Goal: Task Accomplishment & Management: Complete application form

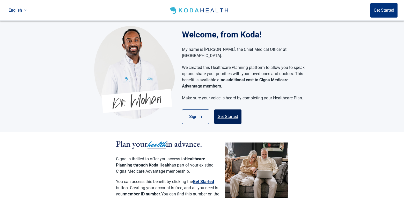
click at [231, 111] on button "Get Started" at bounding box center [227, 117] width 27 height 14
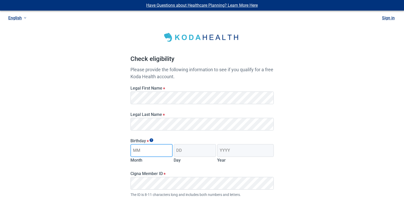
click at [148, 154] on input "Month" at bounding box center [151, 150] width 42 height 13
type input "12"
click at [184, 150] on input "Day" at bounding box center [194, 150] width 42 height 13
type input "16"
click at [237, 147] on input "Year" at bounding box center [245, 150] width 56 height 13
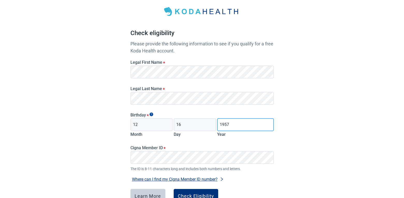
scroll to position [52, 0]
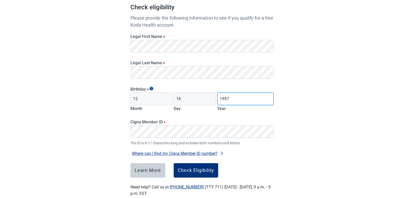
type input "1957"
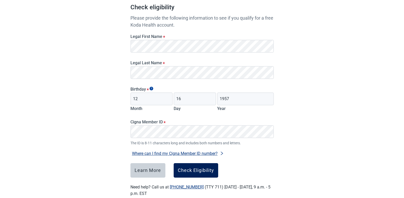
click at [194, 169] on div "Check Eligibility" at bounding box center [196, 170] width 36 height 5
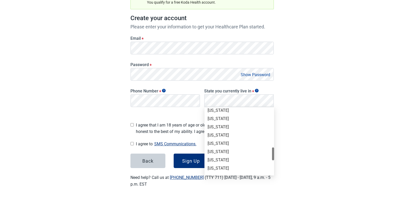
scroll to position [233, 0]
click at [229, 153] on div "[US_STATE]" at bounding box center [238, 153] width 63 height 6
click at [229, 154] on div "Back Sign Up" at bounding box center [201, 161] width 143 height 14
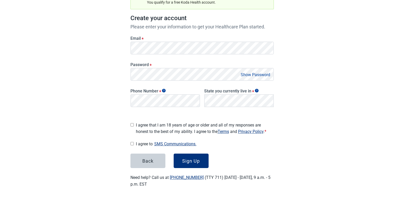
click at [132, 124] on input "I agree that I am 18 years of age or older and all of my responses are honest t…" at bounding box center [131, 124] width 3 height 3
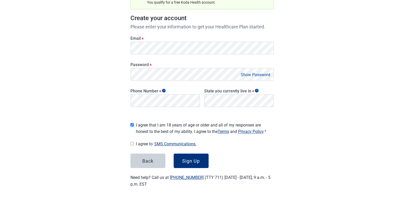
checkbox input "true"
click at [195, 160] on div "Sign Up" at bounding box center [191, 161] width 18 height 5
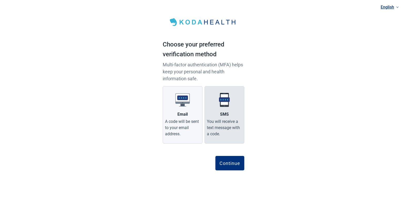
click at [225, 102] on img "Main content" at bounding box center [224, 100] width 14 height 14
click at [0, 0] on input "SMS You will receive a text message with a code." at bounding box center [0, 0] width 0 height 0
click at [225, 102] on img "Main content" at bounding box center [224, 100] width 14 height 14
click at [0, 0] on input "SMS You will receive a text message with a code." at bounding box center [0, 0] width 0 height 0
click at [225, 102] on img "Main content" at bounding box center [224, 100] width 14 height 14
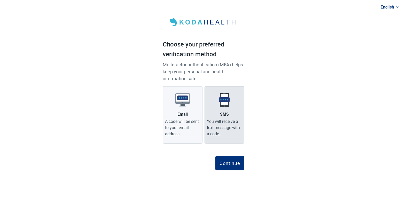
click at [0, 0] on input "SMS You will receive a text message with a code." at bounding box center [0, 0] width 0 height 0
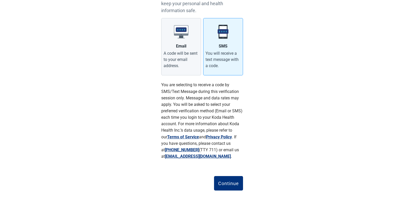
scroll to position [77, 0]
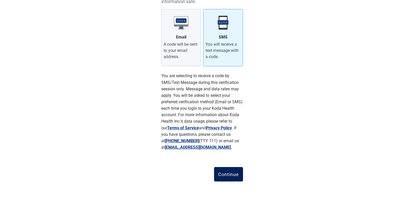
click at [232, 175] on div "Continue" at bounding box center [228, 174] width 21 height 5
click at [232, 175] on button "Main content" at bounding box center [230, 174] width 26 height 14
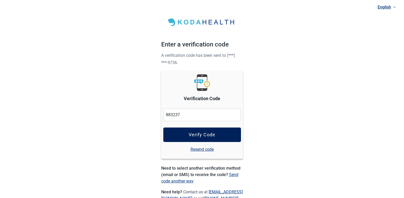
click at [184, 131] on button "Verify Code" at bounding box center [202, 135] width 78 height 14
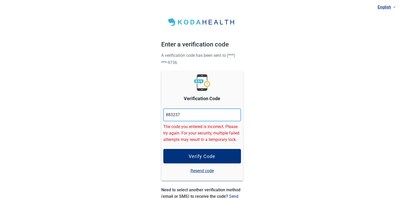
drag, startPoint x: 182, startPoint y: 112, endPoint x: 160, endPoint y: 112, distance: 22.8
click at [160, 112] on div "English Enter a verification code A verification code has been sent to (***) **…" at bounding box center [202, 126] width 94 height 253
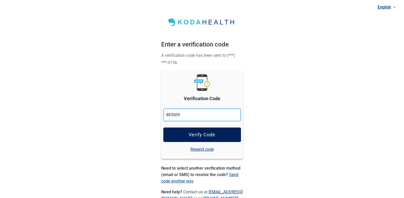
type input "483609"
click at [201, 132] on div "Verify Code" at bounding box center [201, 134] width 27 height 5
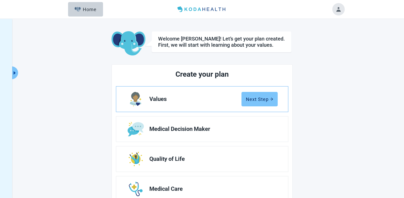
click at [252, 95] on button "Next Step" at bounding box center [259, 99] width 36 height 14
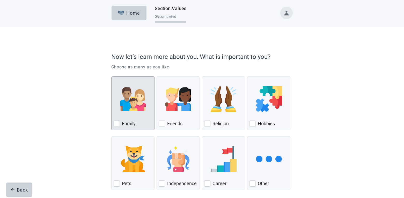
click at [117, 125] on div "Family, checkbox, not checked" at bounding box center [117, 124] width 6 height 6
click at [111, 77] on input "Family" at bounding box center [111, 77] width 0 height 0
checkbox input "true"
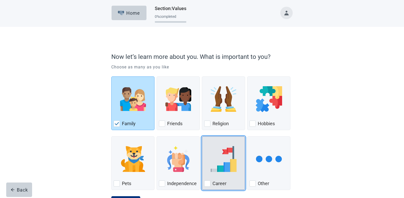
click at [205, 183] on div "Career, checkbox, not checked" at bounding box center [207, 184] width 6 height 6
click at [202, 137] on input "Career" at bounding box center [202, 137] width 0 height 0
checkbox input "true"
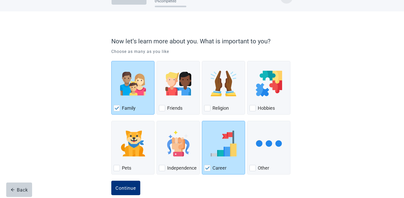
scroll to position [24, 0]
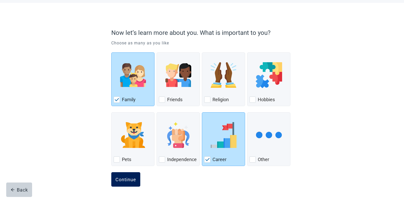
click at [131, 179] on div "Continue" at bounding box center [125, 179] width 21 height 5
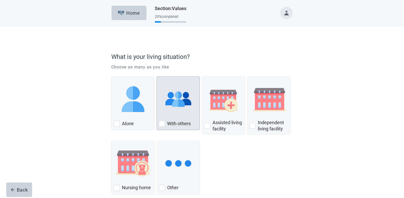
click at [161, 123] on div "With Others, checkbox, not checked" at bounding box center [162, 124] width 6 height 6
click at [157, 77] on input "With others" at bounding box center [156, 77] width 0 height 0
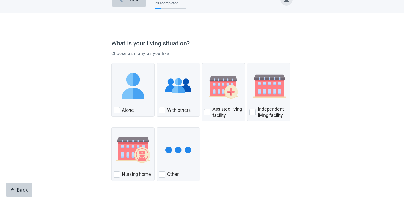
scroll to position [26, 0]
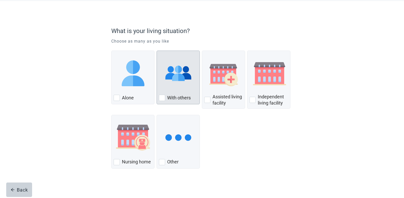
click at [162, 97] on div "With Others, checkbox, not checked" at bounding box center [162, 98] width 6 height 6
click at [157, 51] on input "With others" at bounding box center [156, 51] width 0 height 0
click at [163, 99] on div "With Others, checkbox, not checked" at bounding box center [162, 98] width 6 height 6
click at [157, 51] on input "With others" at bounding box center [156, 51] width 0 height 0
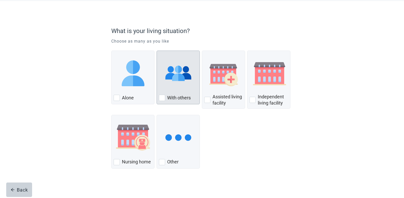
checkbox input "true"
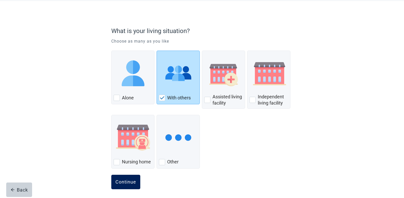
click at [133, 183] on div "Continue" at bounding box center [125, 182] width 21 height 5
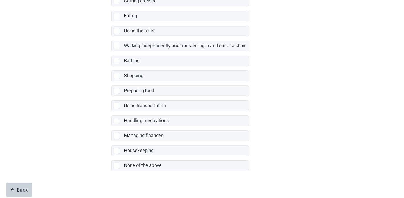
scroll to position [88, 0]
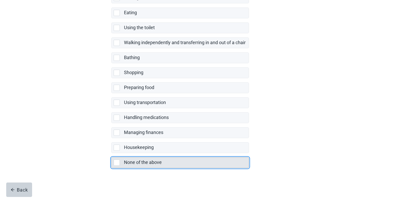
click at [116, 164] on div "None of the above, checkbox, not selected" at bounding box center [117, 163] width 6 height 6
click at [111, 154] on input "None of the above" at bounding box center [111, 153] width 0 height 0
checkbox input "true"
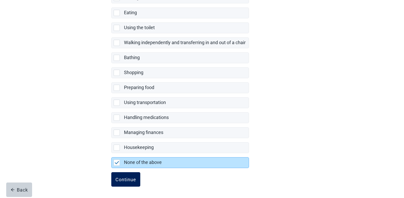
click at [122, 179] on div "Continue" at bounding box center [125, 179] width 21 height 5
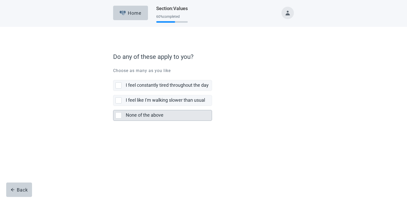
click at [117, 115] on div "None of the above, checkbox, not selected" at bounding box center [119, 115] width 6 height 6
click at [114, 106] on input "None of the above" at bounding box center [113, 106] width 0 height 0
checkbox input "true"
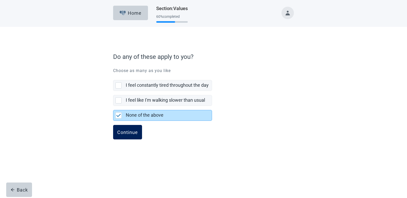
click at [125, 133] on div "Continue" at bounding box center [127, 132] width 21 height 5
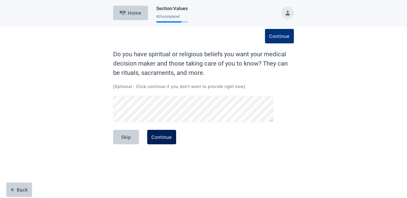
click at [163, 135] on div "Continue" at bounding box center [162, 137] width 21 height 5
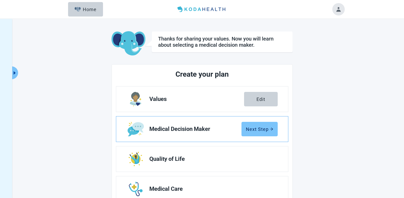
click at [258, 128] on div "Next Step" at bounding box center [259, 129] width 27 height 5
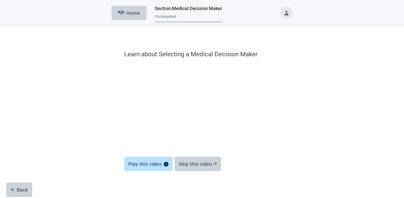
scroll to position [1, 0]
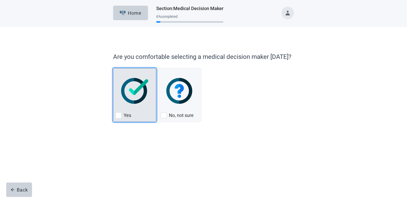
click at [118, 115] on div "Yes, checkbox, not checked" at bounding box center [119, 115] width 6 height 6
click at [114, 69] on input "Yes" at bounding box center [113, 68] width 0 height 0
checkbox input "true"
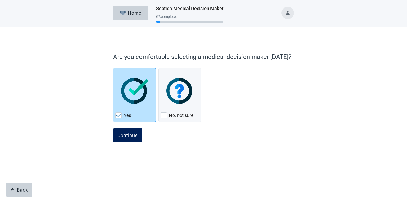
click at [127, 137] on div "Continue" at bounding box center [127, 135] width 21 height 5
click at [131, 135] on div "Continue" at bounding box center [127, 135] width 21 height 5
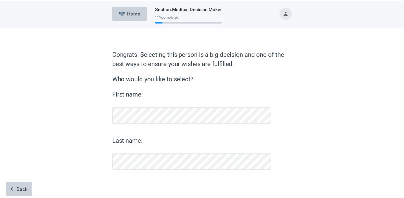
scroll to position [4, 0]
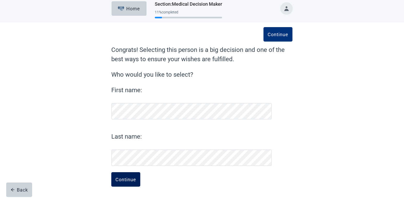
click at [126, 183] on button "Continue" at bounding box center [125, 179] width 29 height 14
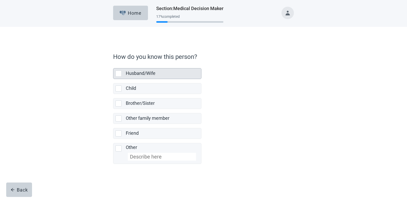
click at [119, 73] on div "Husband/Wife, checkbox, not selected" at bounding box center [119, 74] width 6 height 6
click at [114, 64] on input "Husband/Wife" at bounding box center [113, 64] width 0 height 0
checkbox input "true"
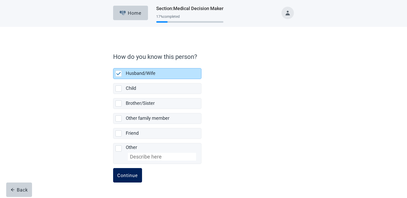
click at [130, 178] on div "Continue" at bounding box center [127, 175] width 21 height 5
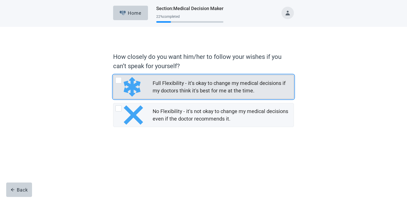
click at [118, 80] on div "Full Flexibility - it's okay to change my medical decisions if my doctors think…" at bounding box center [119, 80] width 6 height 6
click at [114, 75] on input "Full Flexibility - it's okay to change my medical decisions if my doctors think…" at bounding box center [113, 75] width 0 height 0
radio input "true"
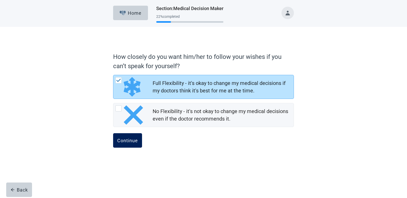
click at [129, 142] on div "Continue" at bounding box center [127, 140] width 21 height 5
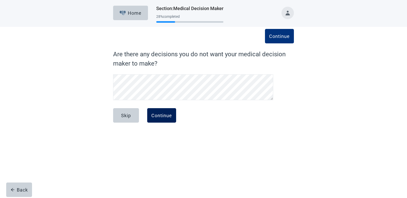
click at [163, 119] on button "Continue" at bounding box center [161, 115] width 29 height 14
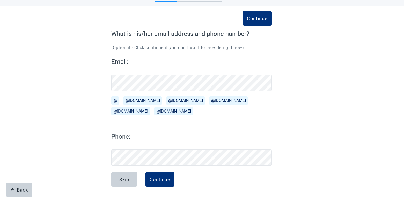
scroll to position [20, 0]
click at [344, 115] on div "Continue What is his/her email address and phone number? (Optional - Click cont…" at bounding box center [201, 102] width 363 height 192
click at [159, 180] on div "Continue" at bounding box center [159, 179] width 21 height 5
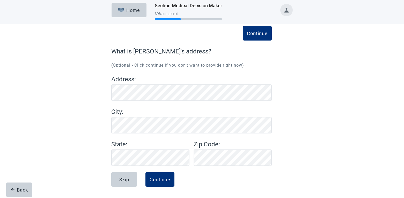
scroll to position [3, 0]
click at [162, 180] on div "Continue" at bounding box center [159, 179] width 21 height 5
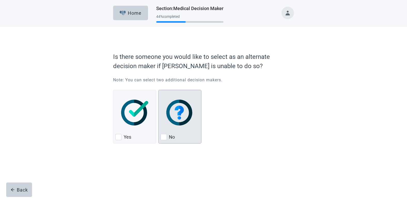
click at [163, 136] on div "No, checkbox, not checked" at bounding box center [164, 137] width 6 height 6
click at [159, 90] on input "No" at bounding box center [159, 90] width 0 height 0
checkbox input "true"
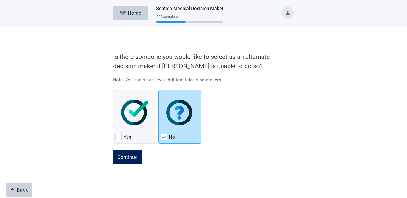
click at [130, 159] on div "Continue" at bounding box center [127, 157] width 21 height 5
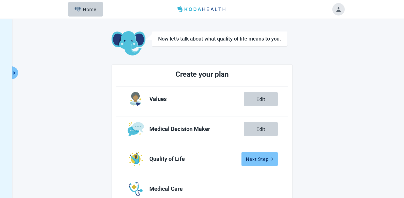
click at [258, 160] on div "Next Step" at bounding box center [259, 159] width 27 height 5
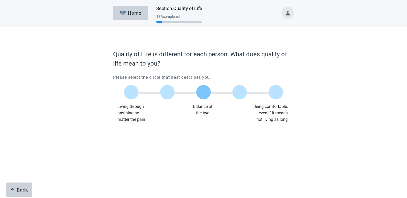
click at [205, 92] on label "Main content" at bounding box center [204, 92] width 14 height 14
click at [204, 92] on input "Quality of life scale: 50 out of 100. Balance of the two" at bounding box center [204, 92] width 0 height 0
click at [130, 130] on button "Continue" at bounding box center [127, 133] width 29 height 14
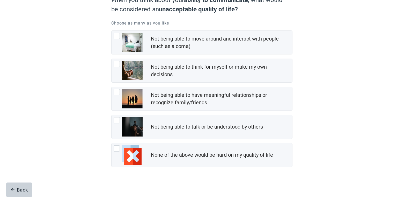
scroll to position [58, 0]
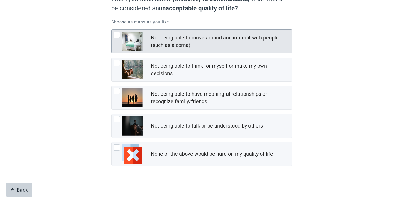
click at [116, 36] on div "Not being able to move around and interact with people (such as a coma), checkb…" at bounding box center [117, 35] width 6 height 6
click at [111, 30] on input "Not being able to move around and interact with people (such as a coma)" at bounding box center [111, 29] width 0 height 0
checkbox input "true"
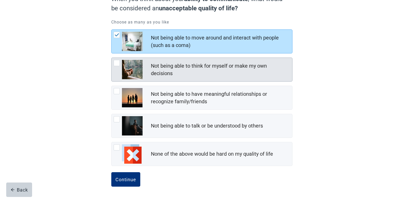
click at [115, 63] on div "Not being able to think for myself or make my own decisions, checkbox, not chec…" at bounding box center [117, 63] width 6 height 6
click at [111, 58] on input "Not being able to think for myself or make my own decisions" at bounding box center [111, 58] width 0 height 0
checkbox input "false"
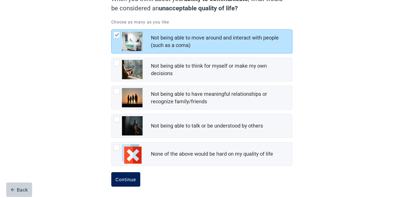
click at [125, 181] on div "Continue" at bounding box center [125, 179] width 21 height 5
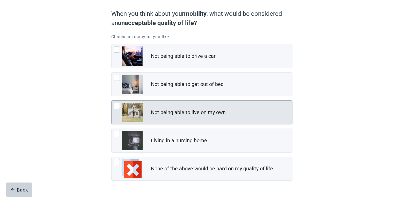
scroll to position [52, 0]
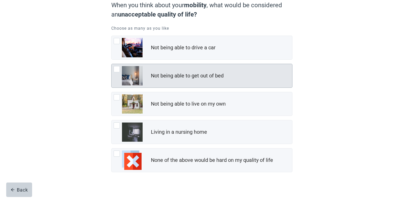
click at [116, 70] on div "Not being able to get out of bed, checkbox, not checked" at bounding box center [117, 69] width 6 height 6
click at [111, 64] on input "Not being able to get out of bed" at bounding box center [111, 64] width 0 height 0
checkbox input "true"
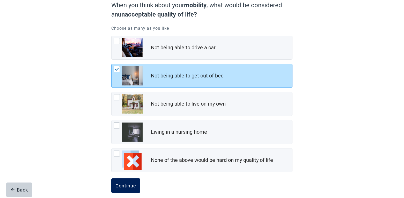
click at [123, 185] on div "Continue" at bounding box center [125, 185] width 21 height 5
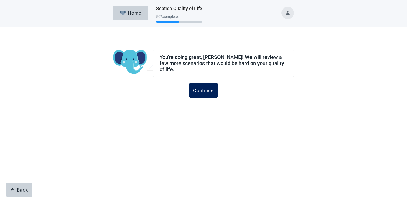
click at [205, 93] on button "Continue" at bounding box center [203, 90] width 29 height 14
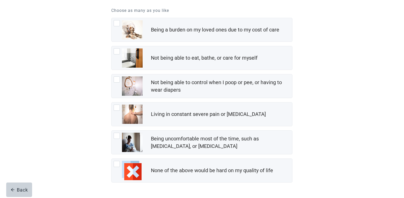
scroll to position [78, 0]
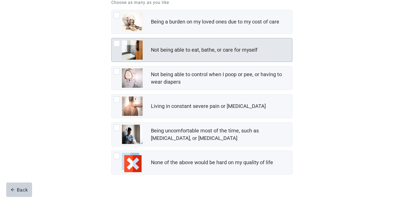
click at [117, 43] on div "Not being able to eat, bathe, or care for myself, checkbox, not checked" at bounding box center [117, 43] width 6 height 6
click at [111, 38] on input "Not being able to eat, bathe, or care for myself" at bounding box center [111, 38] width 0 height 0
click at [117, 43] on div "Not being able to eat, bathe, or care for myself, checkbox, not checked" at bounding box center [117, 43] width 6 height 6
click at [111, 38] on input "Not being able to eat, bathe, or care for myself" at bounding box center [111, 38] width 0 height 0
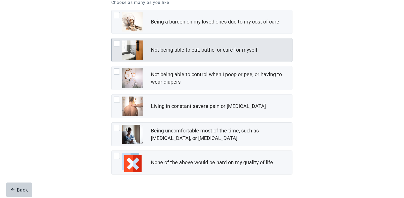
checkbox input "true"
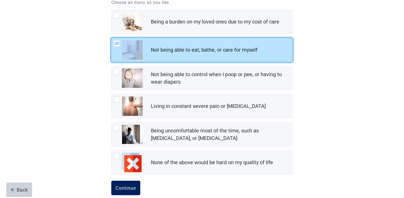
click at [122, 185] on button "Continue" at bounding box center [125, 188] width 29 height 14
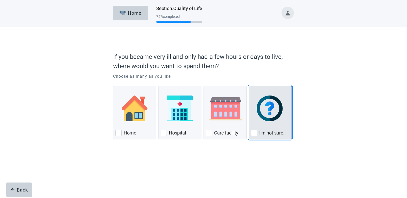
click at [255, 132] on div "I'm not sure., checkbox, not checked" at bounding box center [254, 133] width 6 height 6
click at [249, 86] on input "I'm not sure." at bounding box center [249, 86] width 0 height 0
checkbox input "true"
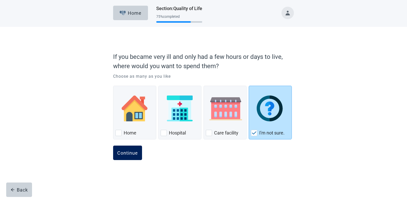
click at [126, 154] on div "Continue" at bounding box center [127, 152] width 21 height 5
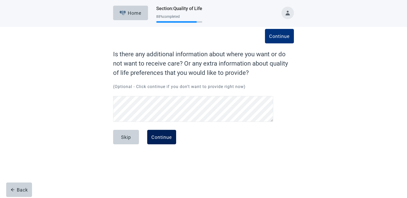
click at [159, 139] on div "Continue" at bounding box center [162, 137] width 21 height 5
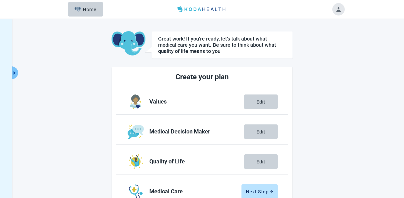
scroll to position [52, 0]
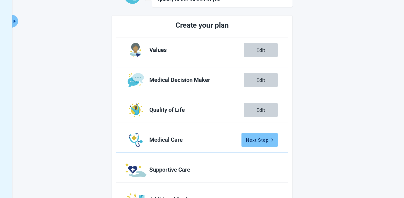
click at [263, 142] on div "Next Step" at bounding box center [259, 140] width 27 height 5
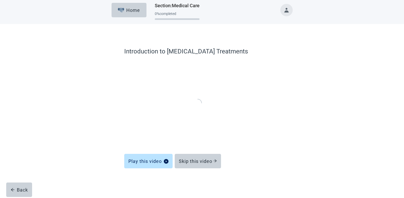
scroll to position [1, 0]
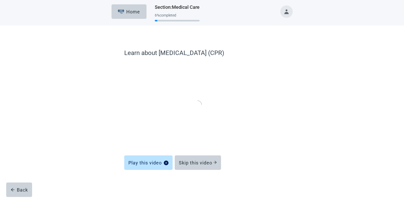
scroll to position [1, 0]
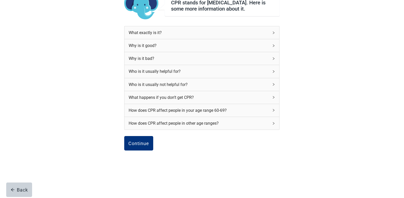
scroll to position [25, 0]
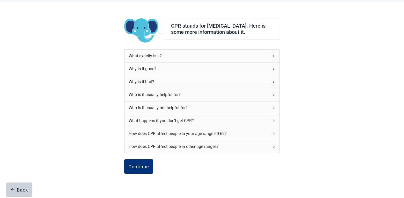
click at [273, 57] on icon "right" at bounding box center [274, 56] width 2 height 3
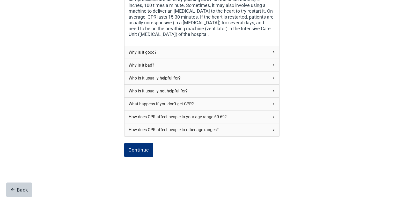
scroll to position [154, 0]
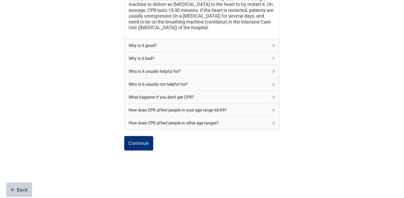
click at [273, 45] on icon "right" at bounding box center [273, 45] width 3 height 3
click at [273, 45] on icon "right" at bounding box center [274, 45] width 2 height 3
click at [274, 46] on icon "right" at bounding box center [273, 45] width 3 height 3
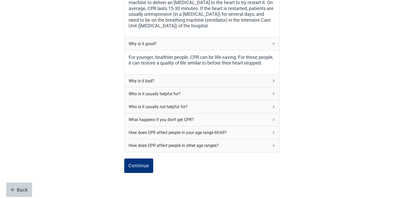
click at [274, 82] on icon "right" at bounding box center [274, 81] width 2 height 3
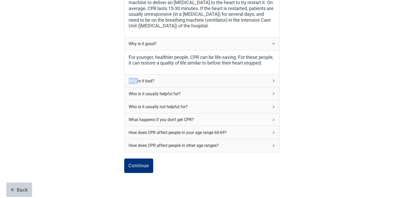
click at [274, 82] on icon "right" at bounding box center [274, 81] width 2 height 3
click at [273, 85] on div "Why is it bad?" at bounding box center [201, 81] width 155 height 13
click at [273, 82] on icon "right" at bounding box center [273, 80] width 3 height 3
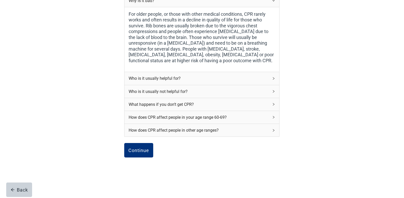
scroll to position [244, 0]
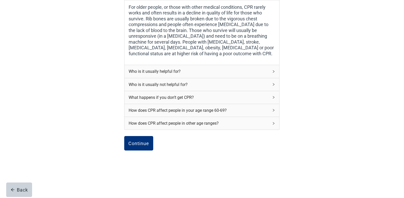
click at [273, 72] on icon "right" at bounding box center [273, 71] width 3 height 3
click at [274, 72] on icon "right" at bounding box center [273, 71] width 3 height 3
click at [273, 72] on icon "right" at bounding box center [273, 71] width 3 height 3
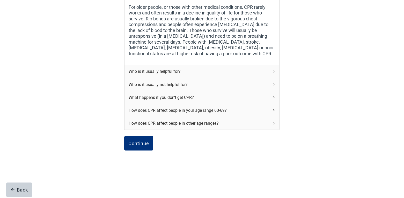
click at [273, 72] on icon "right" at bounding box center [273, 71] width 3 height 3
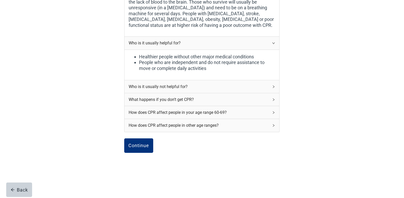
scroll to position [275, 0]
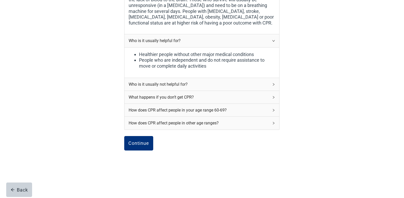
click at [273, 84] on icon "right" at bounding box center [273, 84] width 3 height 3
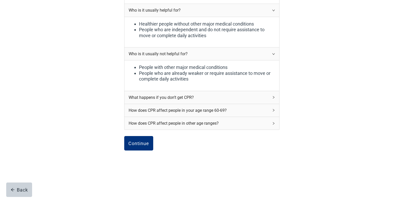
scroll to position [306, 0]
click at [273, 97] on icon "right" at bounding box center [273, 97] width 3 height 3
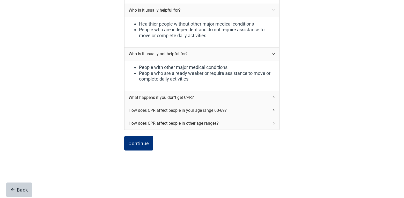
click at [273, 97] on icon "right" at bounding box center [273, 97] width 3 height 3
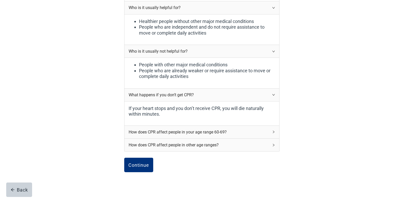
click at [273, 134] on icon "right" at bounding box center [273, 132] width 3 height 3
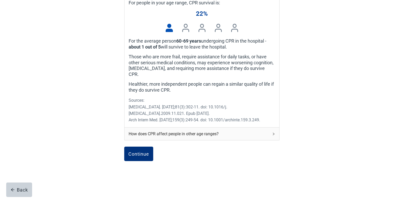
scroll to position [456, 0]
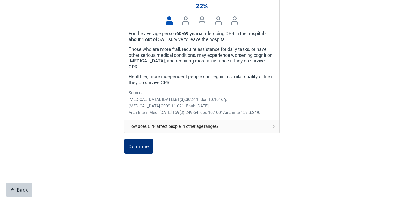
click at [274, 125] on icon "right" at bounding box center [274, 126] width 2 height 3
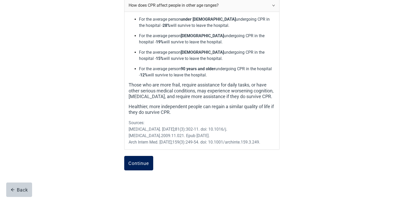
scroll to position [585, 0]
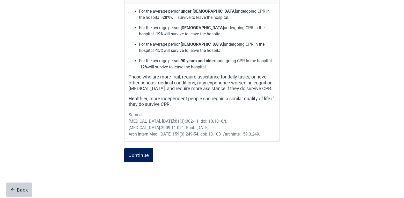
click at [144, 153] on div "Continue" at bounding box center [138, 155] width 21 height 5
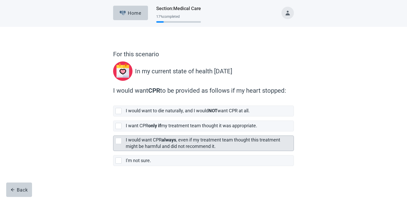
click at [117, 143] on div "[object Object], checkbox, not selected" at bounding box center [119, 141] width 6 height 6
click at [114, 132] on input "I would want CPR always , even if my treatment team thought this treatment migh…" at bounding box center [113, 132] width 0 height 0
checkbox input "true"
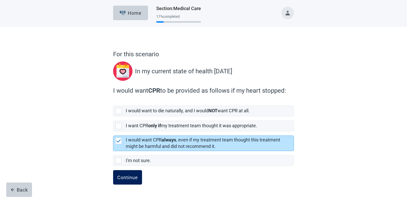
click at [121, 176] on div "Continue" at bounding box center [127, 177] width 21 height 5
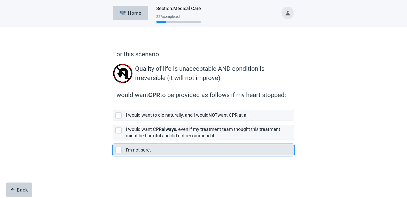
click at [119, 151] on div "I'm not sure., checkbox, not selected" at bounding box center [119, 150] width 6 height 6
click at [114, 141] on input "I'm not sure." at bounding box center [113, 141] width 0 height 0
checkbox input "true"
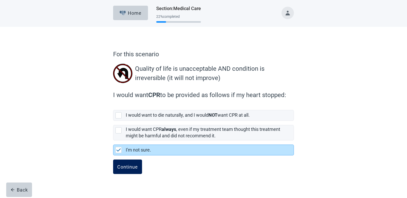
click at [122, 168] on div "Continue" at bounding box center [127, 166] width 21 height 5
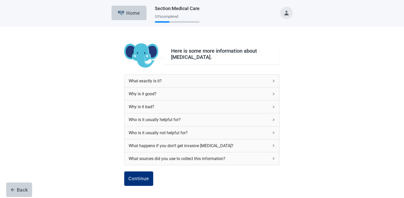
click at [273, 94] on icon "right" at bounding box center [273, 94] width 3 height 3
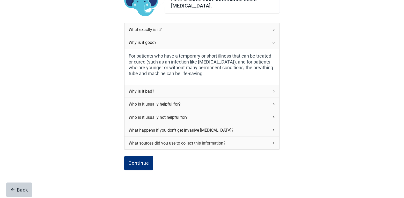
scroll to position [52, 0]
click at [274, 91] on icon "right" at bounding box center [273, 91] width 3 height 3
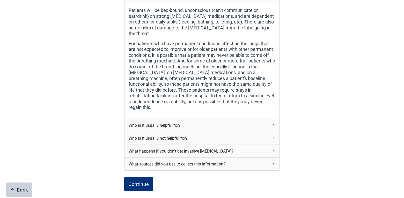
scroll to position [155, 0]
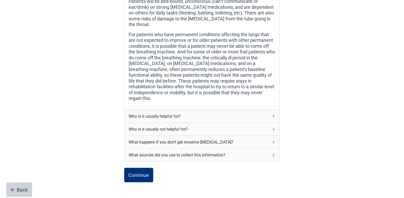
click at [273, 115] on icon "right" at bounding box center [273, 116] width 3 height 3
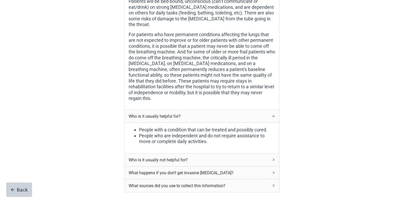
click at [273, 159] on icon "right" at bounding box center [274, 160] width 2 height 3
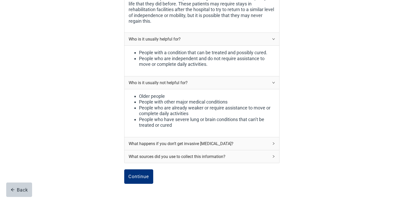
scroll to position [233, 0]
click at [274, 142] on icon "right" at bounding box center [273, 143] width 3 height 3
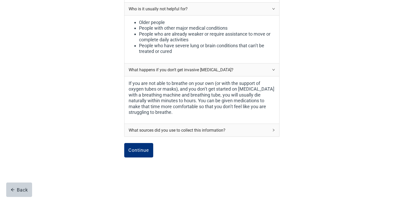
scroll to position [307, 0]
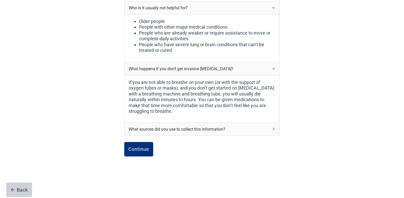
click at [274, 128] on icon "right" at bounding box center [273, 129] width 3 height 3
click at [273, 128] on icon "right" at bounding box center [274, 129] width 2 height 3
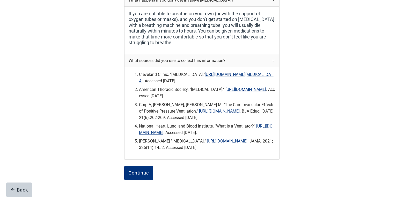
scroll to position [385, 0]
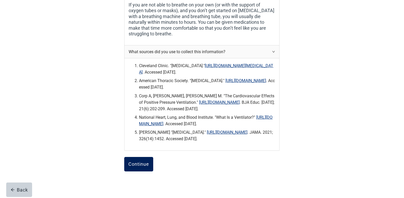
click at [144, 164] on div "Continue" at bounding box center [138, 164] width 21 height 5
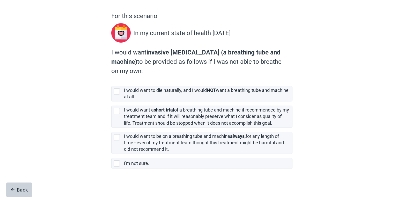
scroll to position [39, 0]
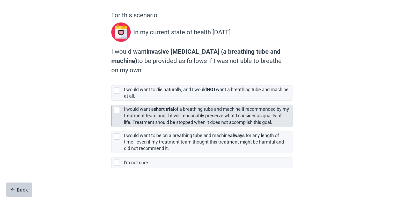
click at [117, 111] on div "[object Object], checkbox, not selected" at bounding box center [117, 110] width 6 height 6
click at [111, 101] on input "I would want a short trial of a breathing tube and machine if recommended by my…" at bounding box center [111, 101] width 0 height 0
checkbox input "true"
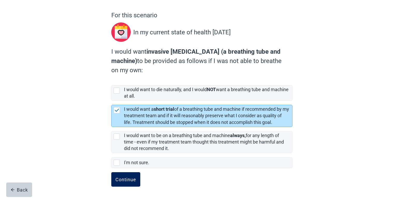
click at [125, 179] on div "Continue" at bounding box center [125, 179] width 21 height 5
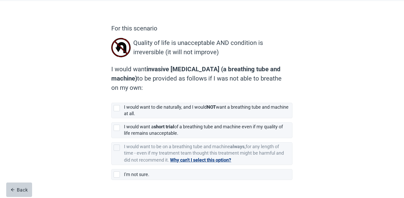
scroll to position [38, 0]
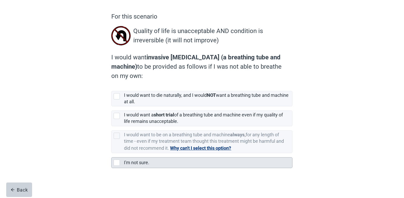
click at [116, 162] on div "I'm not sure., checkbox, not selected" at bounding box center [117, 163] width 6 height 6
click at [111, 154] on input "I'm not sure." at bounding box center [111, 153] width 0 height 0
checkbox input "true"
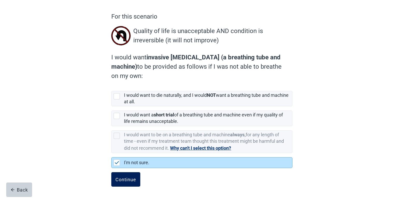
click at [126, 181] on div "Continue" at bounding box center [125, 179] width 21 height 5
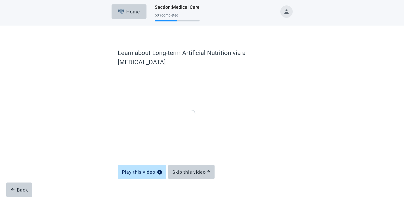
scroll to position [1, 0]
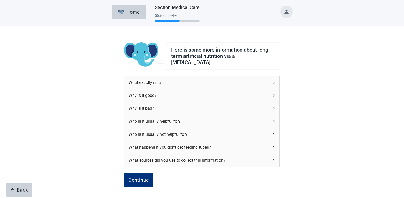
scroll to position [35, 0]
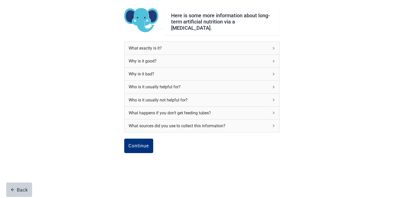
click at [273, 60] on icon "right" at bounding box center [273, 61] width 3 height 3
click at [274, 60] on icon "right" at bounding box center [273, 61] width 3 height 3
click at [274, 60] on icon "right" at bounding box center [274, 61] width 2 height 3
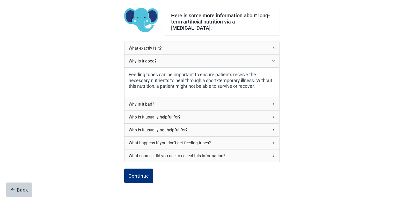
click at [273, 103] on icon "right" at bounding box center [273, 104] width 3 height 3
click at [273, 103] on icon "right" at bounding box center [274, 104] width 2 height 3
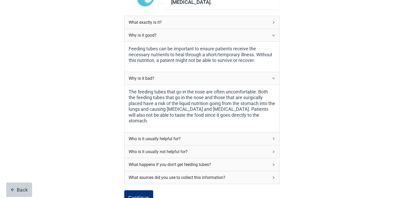
scroll to position [87, 0]
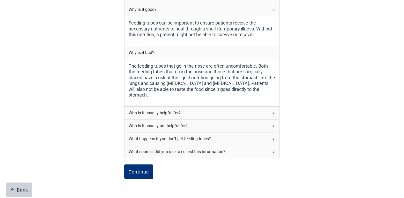
click at [273, 111] on icon "right" at bounding box center [273, 112] width 3 height 3
click at [273, 112] on icon "right" at bounding box center [274, 113] width 2 height 3
click at [273, 111] on icon "right" at bounding box center [273, 112] width 3 height 3
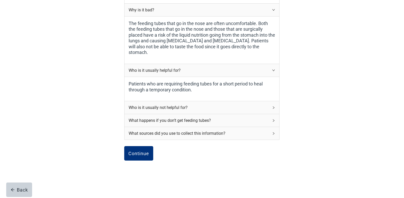
scroll to position [137, 0]
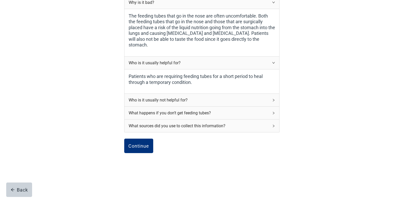
click at [274, 99] on icon "right" at bounding box center [273, 100] width 3 height 3
click at [271, 96] on div "Who is it usually not helpful for?" at bounding box center [201, 100] width 155 height 13
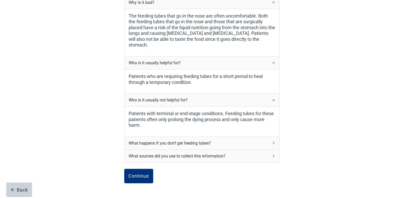
click at [273, 142] on icon "right" at bounding box center [273, 143] width 3 height 3
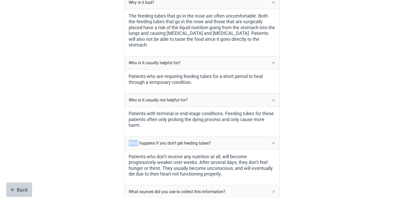
click at [273, 142] on icon "right" at bounding box center [273, 143] width 3 height 3
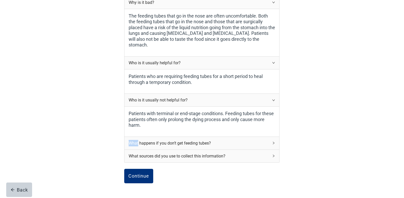
click at [273, 142] on icon "right" at bounding box center [273, 143] width 3 height 3
click at [274, 142] on icon "right" at bounding box center [273, 143] width 3 height 3
click at [273, 142] on icon "right" at bounding box center [273, 143] width 3 height 3
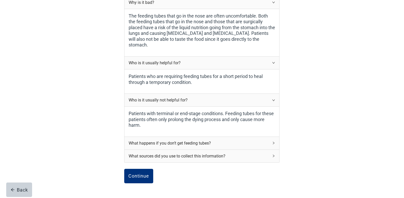
click at [273, 142] on icon "right" at bounding box center [273, 143] width 3 height 3
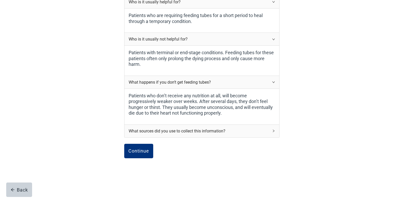
scroll to position [203, 0]
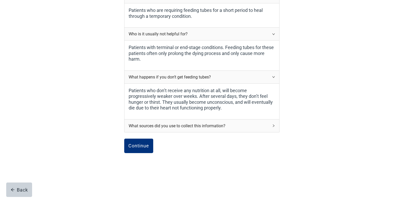
click at [273, 124] on icon "right" at bounding box center [273, 125] width 3 height 3
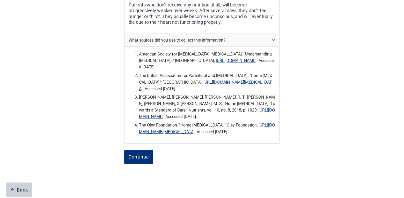
scroll to position [307, 0]
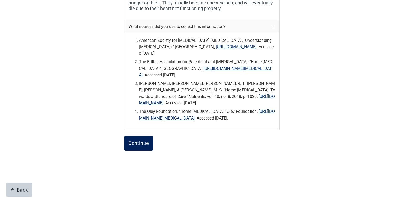
click at [131, 144] on div "Continue" at bounding box center [138, 143] width 21 height 5
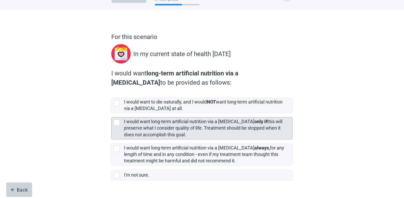
scroll to position [30, 0]
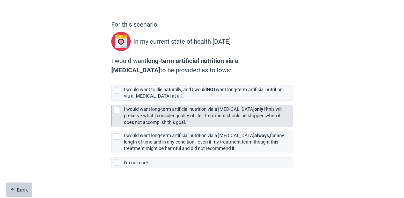
click at [116, 110] on div "[object Object], checkbox, not selected" at bounding box center [117, 110] width 6 height 6
click at [111, 101] on input "I would want long-term artificial nutrition via a [MEDICAL_DATA] only if this w…" at bounding box center [111, 101] width 0 height 0
checkbox input "true"
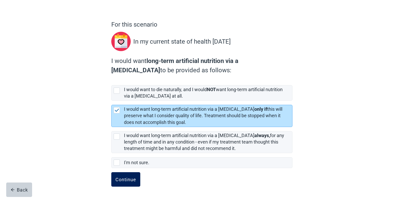
click at [133, 178] on div "Continue" at bounding box center [125, 179] width 21 height 5
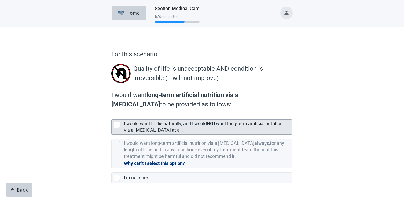
click at [115, 125] on div "[object Object], checkbox, not selected" at bounding box center [117, 125] width 6 height 6
click at [111, 116] on input "I would want to die naturally, and I would NOT want long-term artificial nutrit…" at bounding box center [111, 115] width 0 height 0
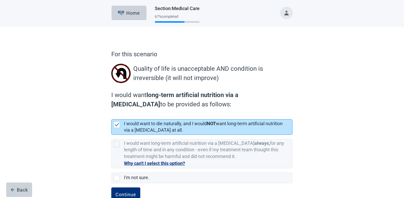
click at [116, 124] on img "[object Object], checkbox, selected" at bounding box center [117, 124] width 5 height 3
click at [111, 116] on input "I would want to die naturally, and I would NOT want long-term artificial nutrit…" at bounding box center [111, 115] width 0 height 0
click at [116, 124] on img "[object Object], checkbox, selected" at bounding box center [117, 124] width 5 height 3
click at [111, 116] on input "I would want to die naturally, and I would NOT want long-term artificial nutrit…" at bounding box center [111, 115] width 0 height 0
click at [116, 126] on img "[object Object], checkbox, selected" at bounding box center [117, 124] width 5 height 3
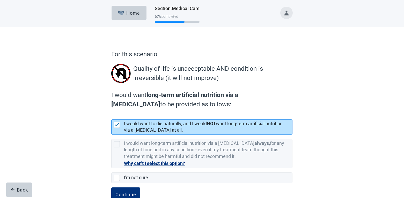
click at [111, 116] on input "I would want to die naturally, and I would NOT want long-term artificial nutrit…" at bounding box center [111, 115] width 0 height 0
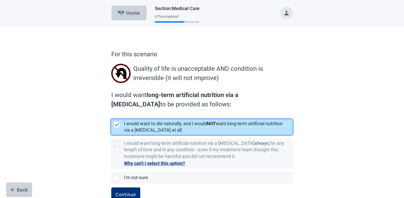
click at [116, 126] on img "[object Object], checkbox, selected" at bounding box center [117, 124] width 5 height 3
click at [111, 116] on input "I would want to die naturally, and I would NOT want long-term artificial nutrit…" at bounding box center [111, 115] width 0 height 0
checkbox input "true"
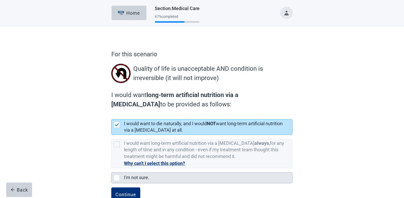
click at [117, 177] on div "I'm not sure., checkbox, not selected" at bounding box center [117, 178] width 6 height 6
click at [111, 169] on input "I'm not sure." at bounding box center [111, 169] width 0 height 0
checkbox input "true"
checkbox input "false"
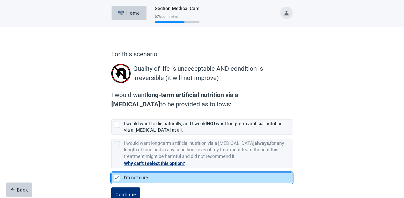
click at [117, 177] on img "I'm not sure., checkbox, selected" at bounding box center [117, 178] width 5 height 3
click at [111, 169] on input "I'm not sure." at bounding box center [111, 169] width 0 height 0
checkbox input "true"
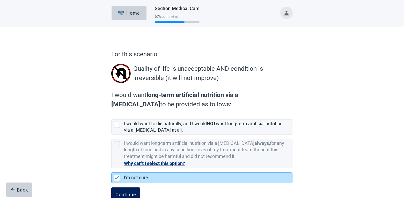
click at [125, 192] on div "Continue" at bounding box center [125, 194] width 21 height 5
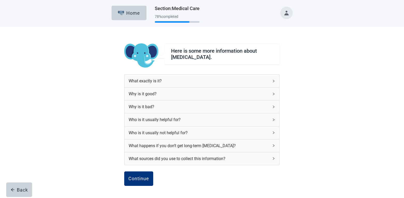
click at [273, 81] on icon "right" at bounding box center [273, 81] width 3 height 3
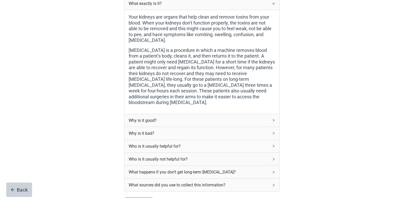
scroll to position [103, 0]
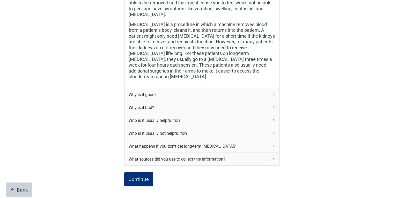
click at [273, 93] on icon "right" at bounding box center [273, 94] width 3 height 3
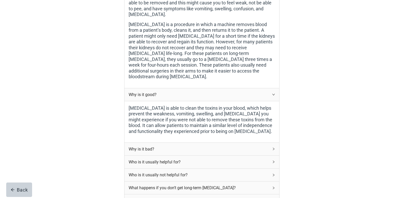
click at [273, 93] on icon "right" at bounding box center [273, 94] width 3 height 3
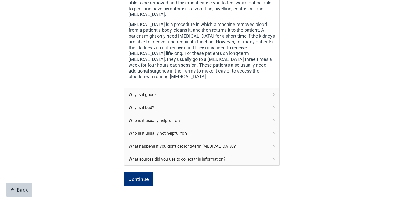
click at [273, 93] on icon "right" at bounding box center [273, 94] width 3 height 3
click at [272, 93] on icon "right" at bounding box center [273, 94] width 3 height 3
click at [274, 93] on icon "right" at bounding box center [274, 94] width 2 height 3
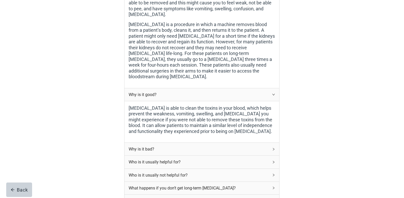
click at [274, 148] on icon "right" at bounding box center [274, 149] width 2 height 3
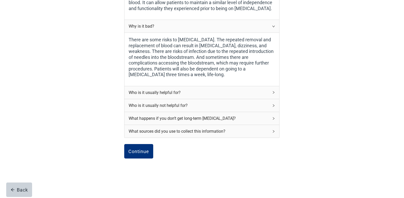
scroll to position [229, 0]
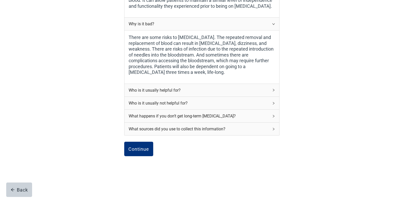
click at [274, 89] on icon "right" at bounding box center [274, 90] width 2 height 3
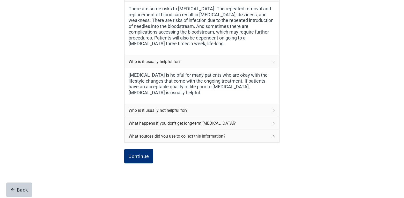
scroll to position [259, 0]
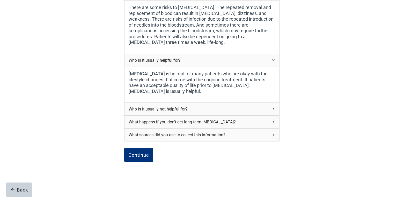
click at [273, 108] on icon "right" at bounding box center [273, 109] width 3 height 3
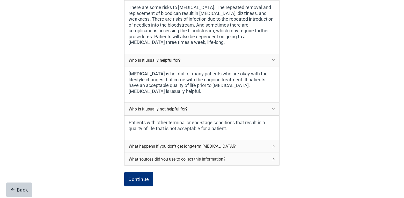
click at [273, 145] on icon "right" at bounding box center [273, 146] width 3 height 3
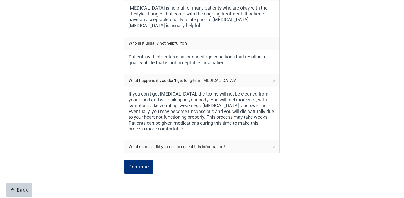
scroll to position [337, 0]
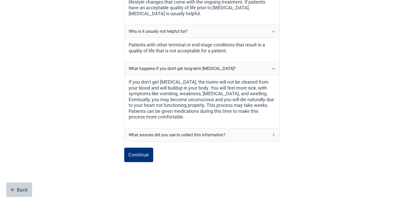
click at [274, 133] on icon "right" at bounding box center [273, 134] width 3 height 3
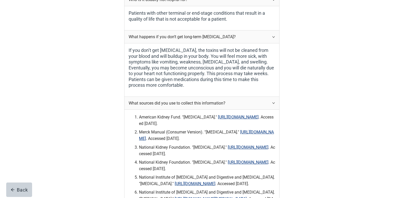
scroll to position [464, 0]
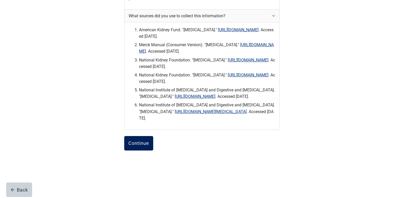
click at [140, 146] on div "Continue" at bounding box center [138, 143] width 21 height 5
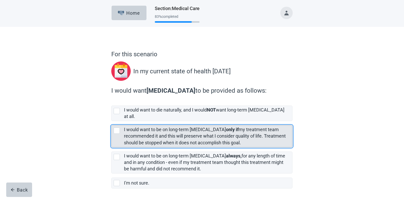
click at [117, 128] on div "[object Object], checkbox, not selected" at bounding box center [117, 131] width 6 height 6
click at [111, 122] on input "I would want to be on long-term [MEDICAL_DATA] only if my treatment team recomm…" at bounding box center [111, 121] width 0 height 0
checkbox input "true"
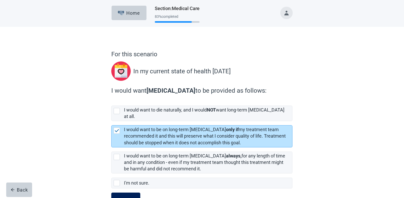
click at [127, 198] on div "Continue" at bounding box center [125, 200] width 21 height 5
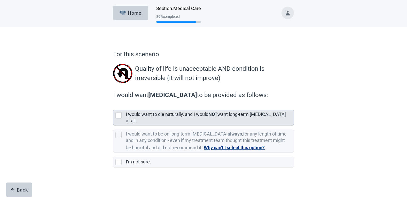
click at [119, 115] on div "[object Object], checkbox, not selected" at bounding box center [119, 115] width 6 height 6
click at [114, 106] on input "I would want to die naturally, and I would NOT want long-term [MEDICAL_DATA] at…" at bounding box center [113, 106] width 0 height 0
checkbox input "true"
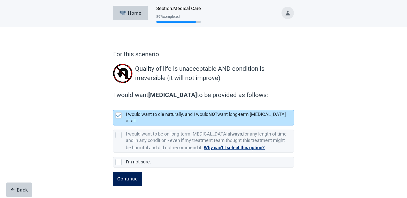
click at [125, 177] on div "Continue" at bounding box center [127, 179] width 21 height 5
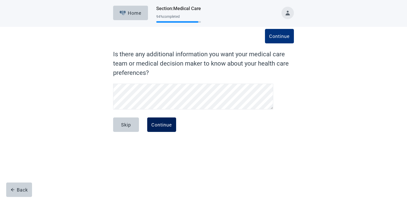
click at [155, 126] on div "Continue" at bounding box center [162, 124] width 21 height 5
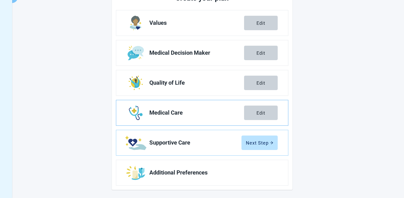
scroll to position [77, 0]
click at [255, 144] on div "Next Step" at bounding box center [259, 142] width 27 height 5
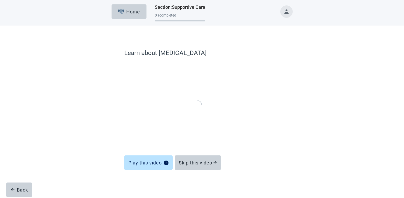
scroll to position [1, 0]
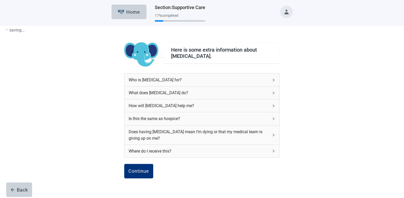
scroll to position [29, 0]
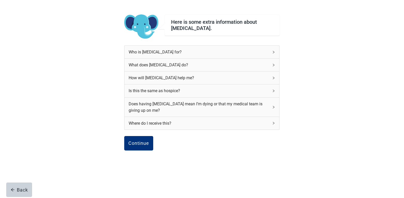
click at [274, 51] on icon "right" at bounding box center [273, 52] width 3 height 3
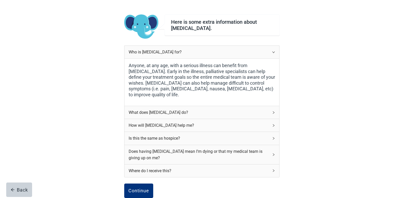
click at [273, 112] on icon "right" at bounding box center [273, 112] width 3 height 3
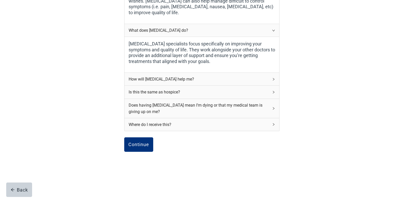
scroll to position [112, 0]
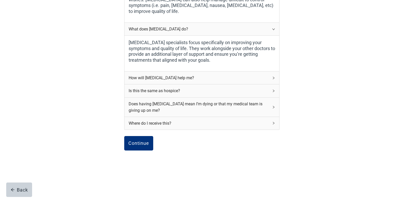
click at [273, 78] on icon "right" at bounding box center [273, 78] width 3 height 3
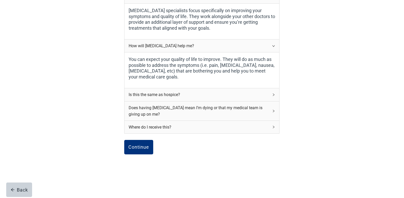
scroll to position [148, 0]
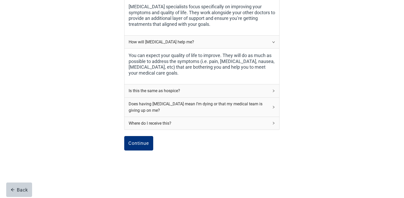
click at [274, 90] on icon "right" at bounding box center [273, 90] width 3 height 3
click at [273, 92] on icon "right" at bounding box center [273, 90] width 3 height 3
click at [272, 90] on icon "right" at bounding box center [273, 90] width 3 height 3
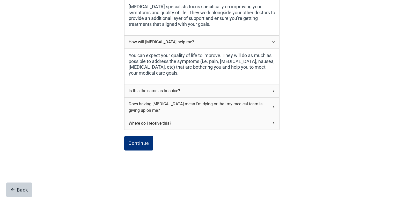
click at [272, 90] on icon "right" at bounding box center [273, 90] width 3 height 3
click at [274, 90] on icon "right" at bounding box center [274, 91] width 2 height 3
click at [274, 91] on icon "right" at bounding box center [273, 90] width 3 height 3
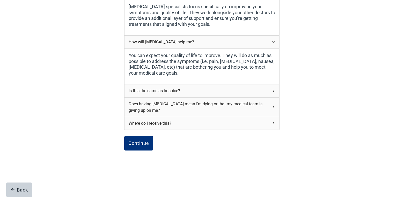
click at [273, 91] on icon "right" at bounding box center [273, 90] width 3 height 3
click at [272, 90] on icon "right" at bounding box center [273, 90] width 3 height 3
click at [273, 92] on icon "right" at bounding box center [273, 90] width 3 height 3
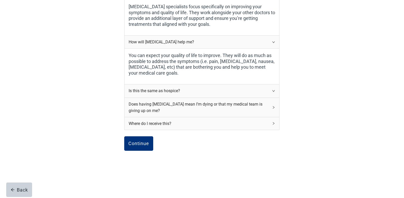
click at [273, 92] on icon "right" at bounding box center [273, 90] width 3 height 3
click at [273, 91] on icon "right" at bounding box center [273, 90] width 3 height 3
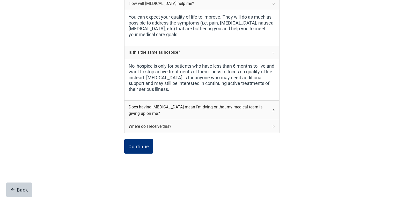
scroll to position [190, 0]
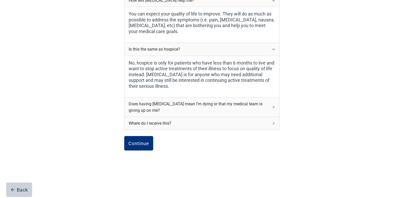
click at [273, 107] on icon "right" at bounding box center [273, 107] width 3 height 3
click at [273, 105] on div "Does having [MEDICAL_DATA] mean I’m dying or that my medical team is giving up …" at bounding box center [201, 107] width 155 height 19
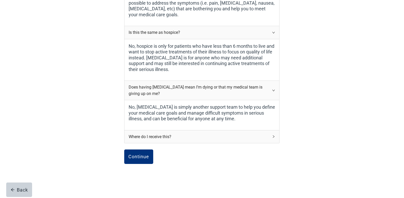
scroll to position [220, 0]
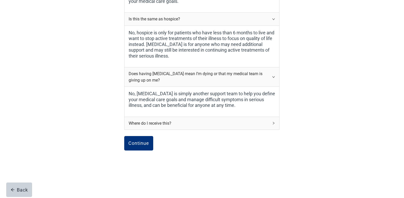
click at [274, 124] on icon "right" at bounding box center [274, 123] width 2 height 3
click at [273, 123] on icon "right" at bounding box center [273, 123] width 3 height 3
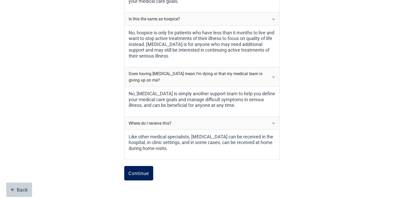
click at [140, 173] on div "Continue" at bounding box center [138, 173] width 21 height 5
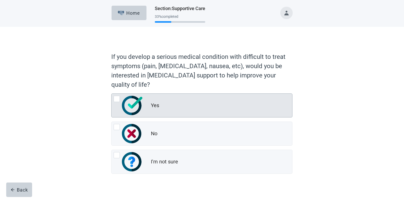
click at [116, 99] on div "Yes, radio button, not checked" at bounding box center [117, 99] width 6 height 6
click at [111, 94] on input "Yes" at bounding box center [111, 94] width 0 height 0
radio input "true"
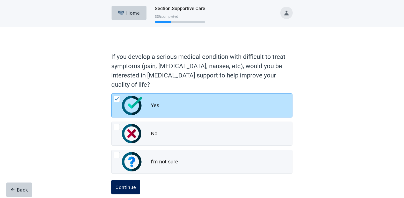
click at [131, 187] on div "Continue" at bounding box center [125, 187] width 21 height 5
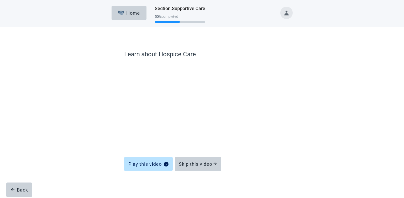
scroll to position [1, 0]
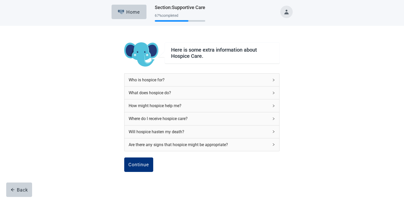
click at [273, 81] on icon "right" at bounding box center [274, 80] width 2 height 3
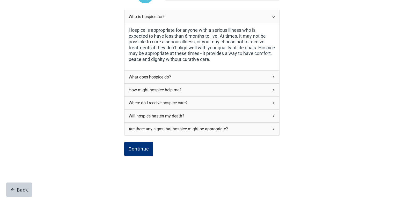
scroll to position [70, 0]
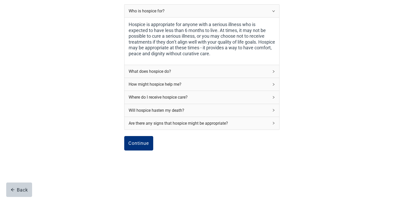
click at [274, 72] on icon "right" at bounding box center [274, 71] width 2 height 3
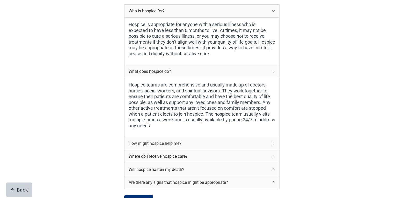
click at [273, 144] on icon "right" at bounding box center [273, 143] width 3 height 3
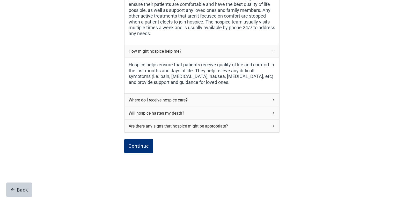
scroll to position [165, 0]
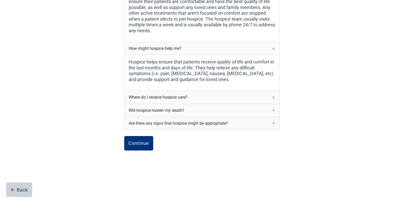
click at [274, 97] on icon "right" at bounding box center [273, 97] width 3 height 3
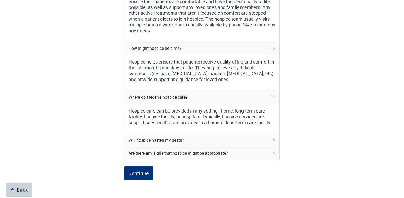
click at [274, 141] on icon "right" at bounding box center [274, 140] width 2 height 3
click at [274, 141] on icon "right" at bounding box center [273, 140] width 3 height 3
click at [273, 141] on icon "right" at bounding box center [273, 140] width 3 height 3
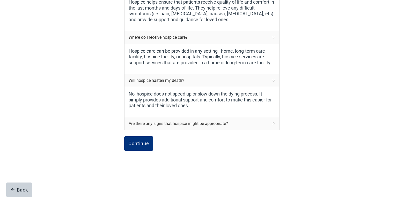
scroll to position [225, 0]
click at [273, 123] on icon "right" at bounding box center [273, 123] width 3 height 3
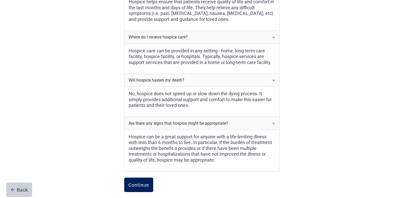
click at [147, 181] on button "Continue" at bounding box center [138, 185] width 29 height 14
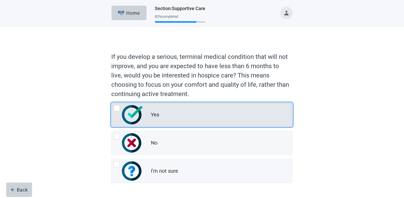
click at [116, 107] on div "Yes, radio button, not checked" at bounding box center [117, 108] width 6 height 6
click at [111, 103] on input "Yes" at bounding box center [111, 103] width 0 height 0
radio input "true"
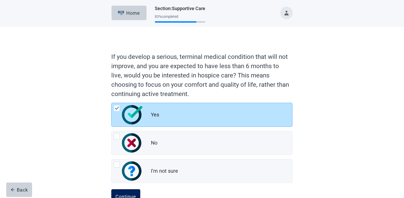
click at [127, 194] on button "Continue" at bounding box center [125, 197] width 29 height 14
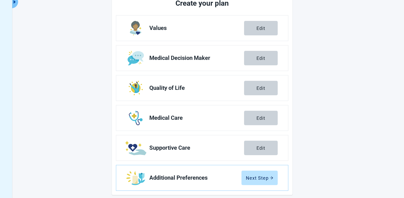
scroll to position [77, 0]
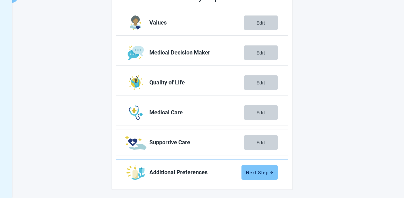
click at [255, 172] on div "Next Step" at bounding box center [259, 172] width 27 height 5
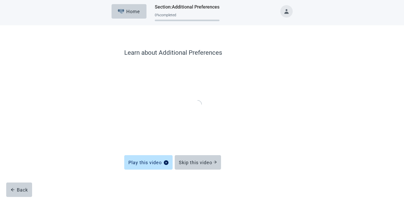
scroll to position [1, 0]
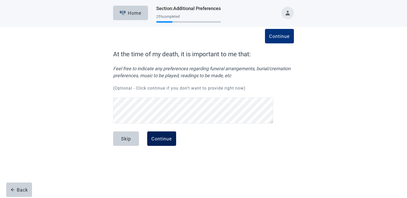
click at [162, 138] on div "Continue" at bounding box center [162, 138] width 21 height 5
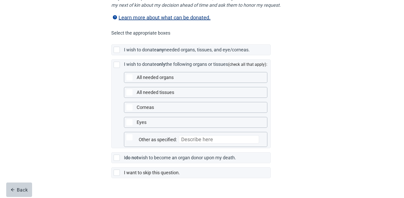
scroll to position [120, 0]
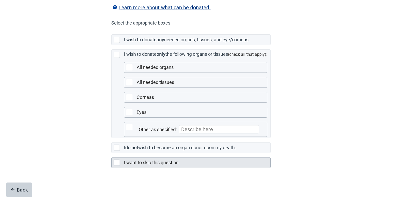
click at [117, 163] on div "Main content" at bounding box center [117, 163] width 6 height 6
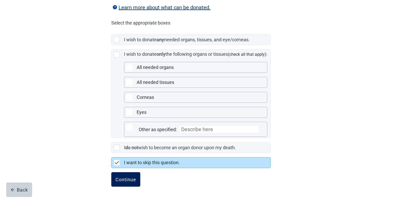
click at [130, 182] on div "Continue" at bounding box center [125, 179] width 21 height 5
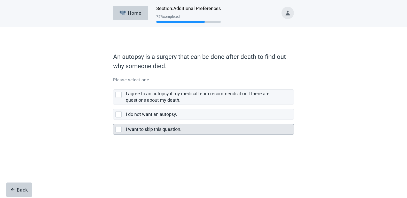
click at [119, 129] on div "I want to skip this question., checkbox, not selected" at bounding box center [119, 129] width 6 height 6
click at [114, 120] on input "I want to skip this question." at bounding box center [113, 120] width 0 height 0
checkbox input "true"
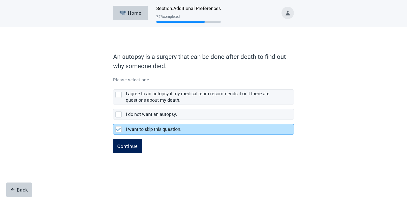
click at [125, 142] on button "Continue" at bounding box center [127, 146] width 29 height 14
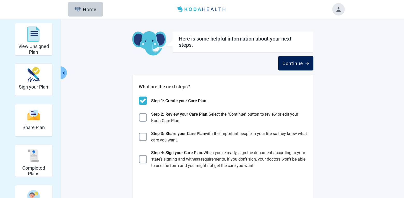
click at [290, 63] on div "Continue" at bounding box center [295, 63] width 27 height 5
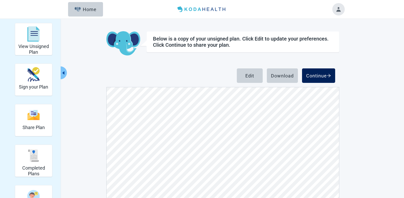
click at [318, 74] on div "Continue" at bounding box center [318, 75] width 25 height 5
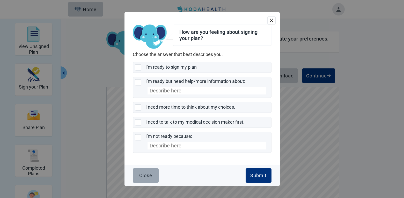
click at [144, 175] on div "Close" at bounding box center [145, 175] width 13 height 5
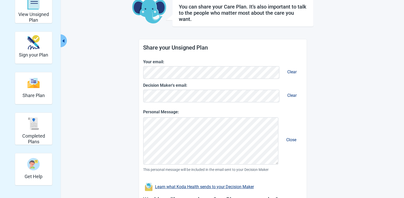
scroll to position [93, 0]
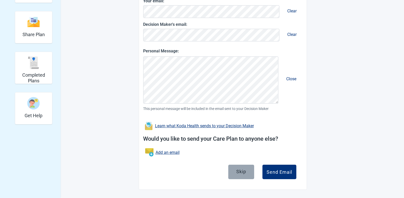
click at [239, 171] on div "Skip" at bounding box center [241, 171] width 10 height 5
click at [239, 105] on div "Skip to main content Menu Home View Unsigned Plan Sign your Plan Share Plan Com…" at bounding box center [202, 6] width 404 height 198
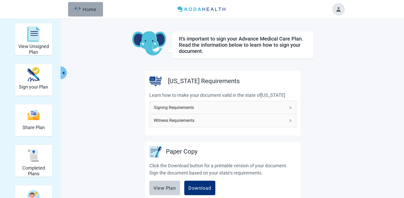
click at [94, 13] on button "Home" at bounding box center [85, 9] width 35 height 14
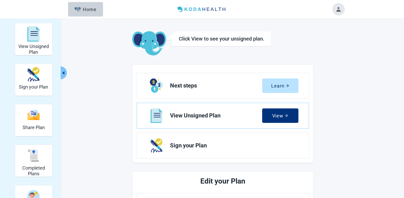
click at [339, 12] on button "Toggle account menu" at bounding box center [338, 9] width 12 height 12
click at [339, 11] on button "Toggle account menu" at bounding box center [338, 9] width 12 height 12
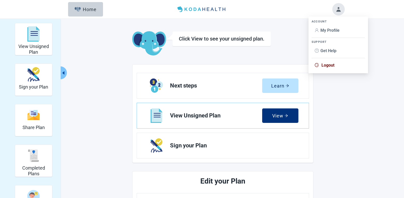
click at [328, 66] on span "Logout" at bounding box center [327, 65] width 13 height 5
